Goal: Information Seeking & Learning: Check status

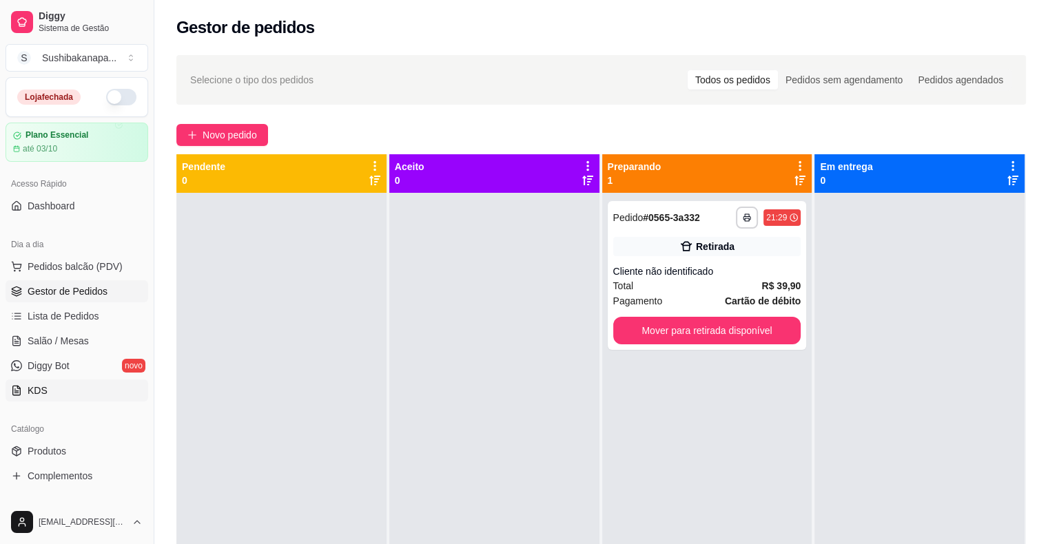
scroll to position [138, 0]
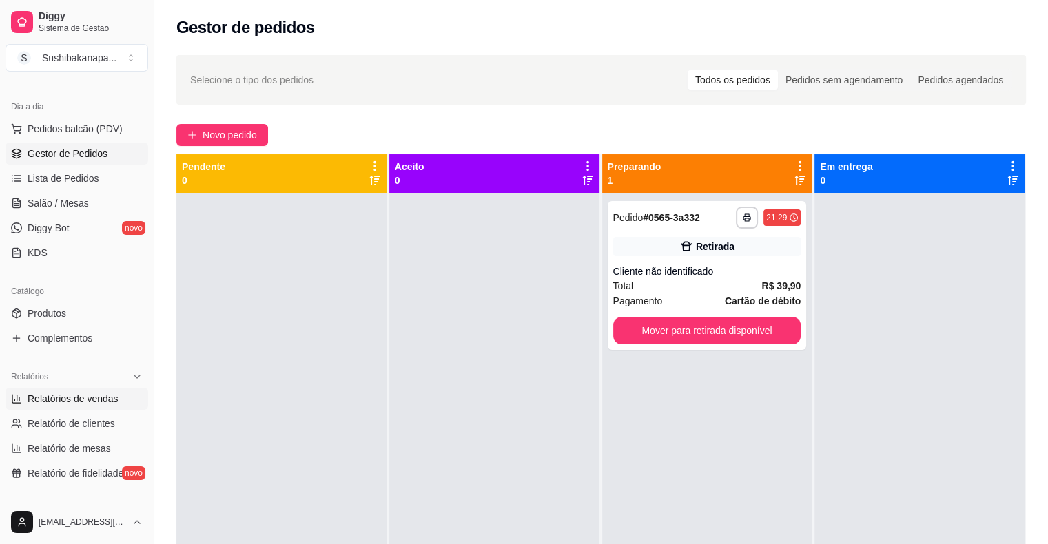
click at [96, 404] on span "Relatórios de vendas" at bounding box center [73, 399] width 91 height 14
select select "ALL"
select select "0"
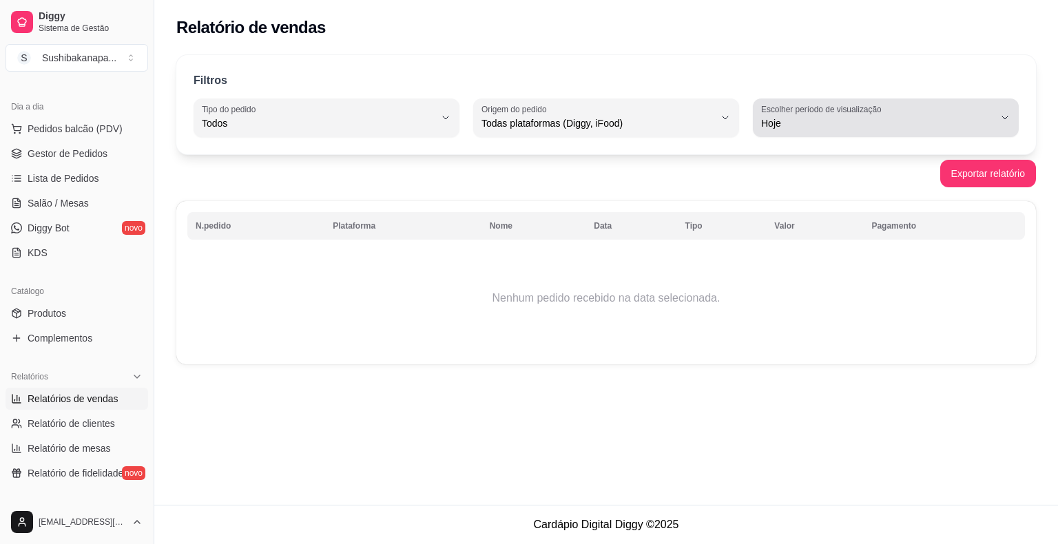
click at [988, 105] on div "Hoje" at bounding box center [877, 118] width 233 height 28
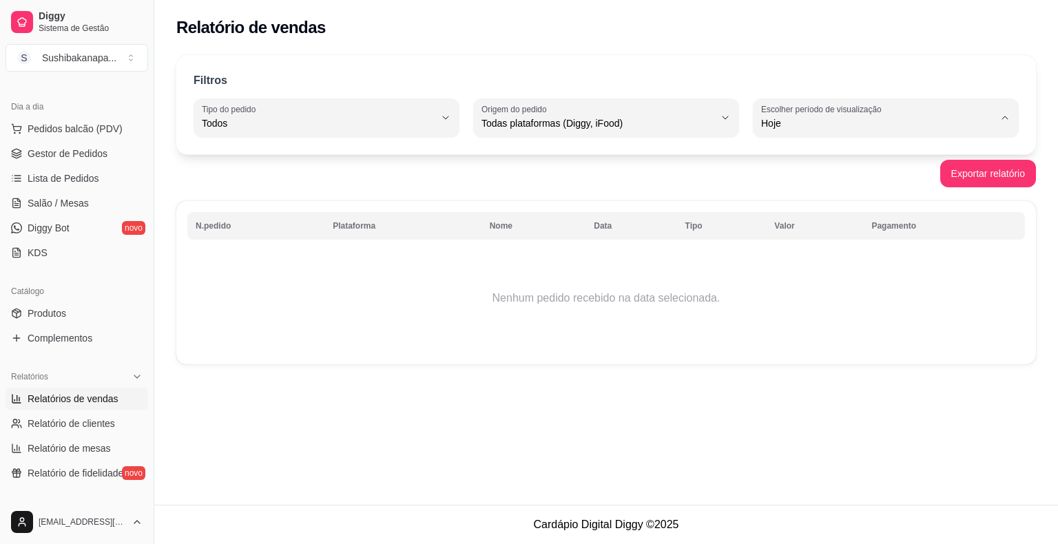
click at [939, 175] on span "Ontem" at bounding box center [879, 178] width 221 height 13
type input "1"
select select "1"
